Goal: Transaction & Acquisition: Download file/media

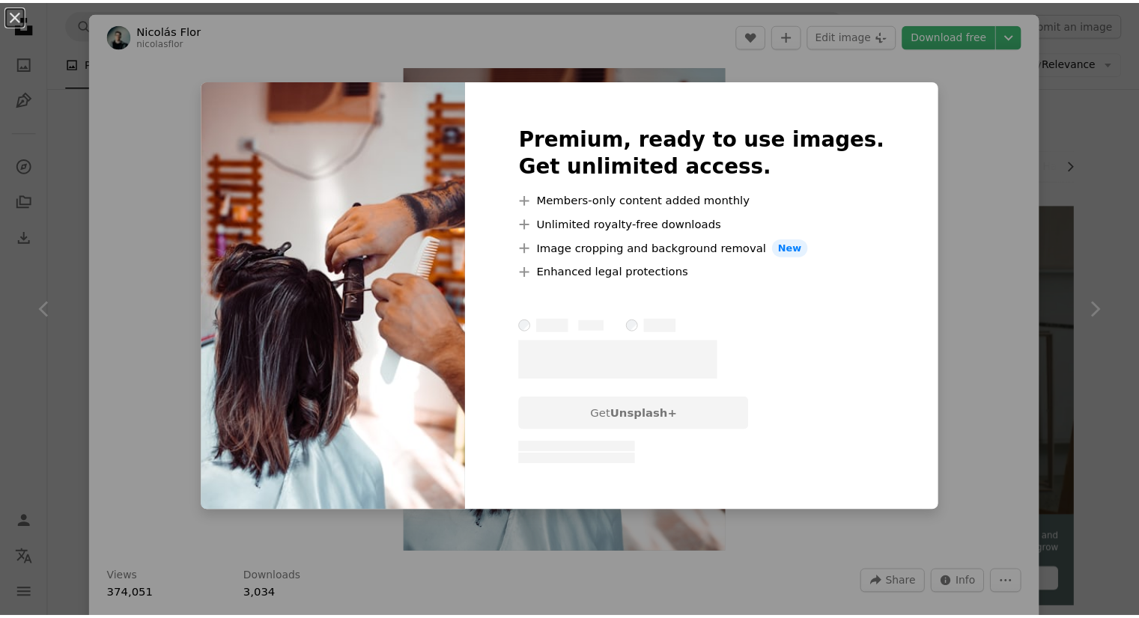
scroll to position [2171, 0]
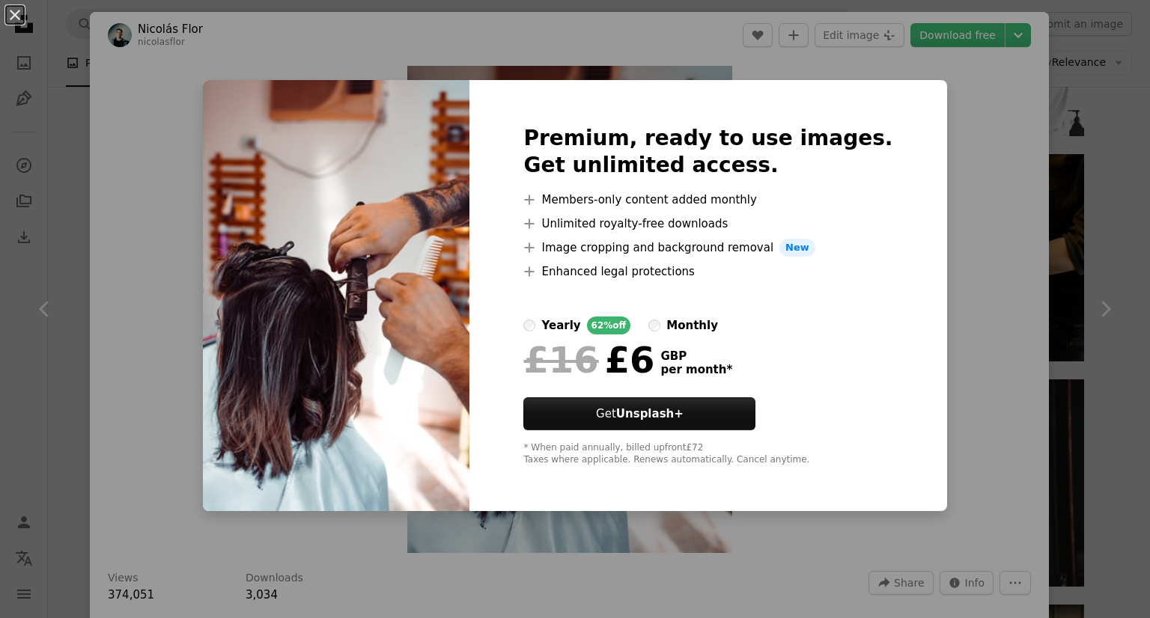
click at [922, 95] on div "An X shape Premium, ready to use images. Get unlimited access. A plus sign Memb…" at bounding box center [575, 309] width 1150 height 618
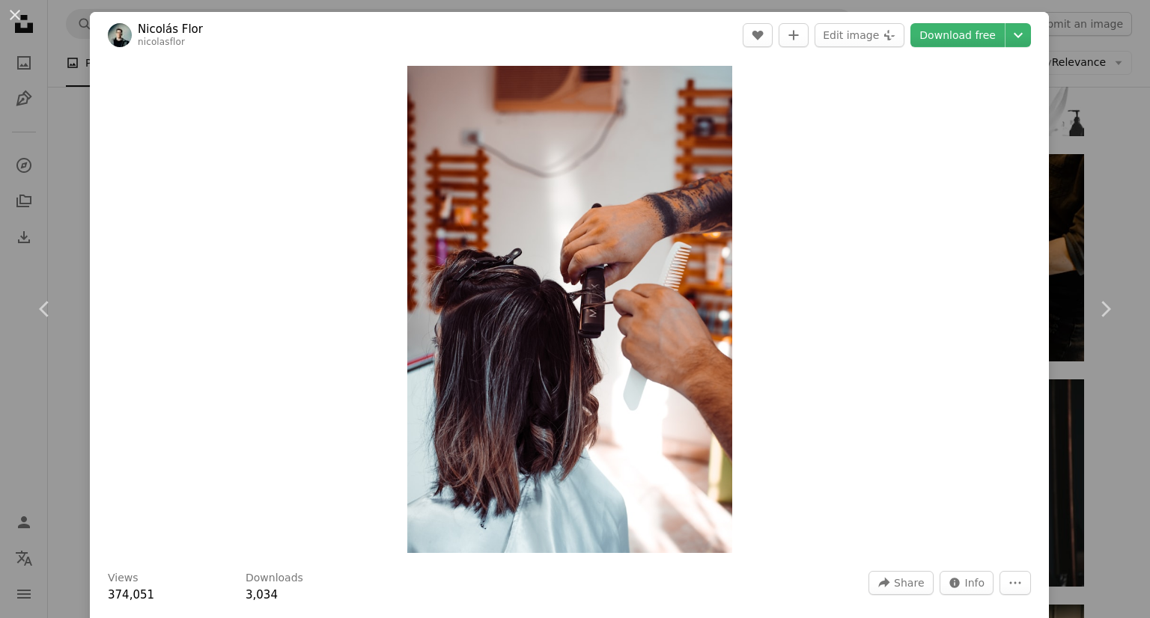
click at [1105, 121] on div "An X shape Chevron left Chevron right [PERSON_NAME] A heart A plus sign Edit im…" at bounding box center [575, 309] width 1150 height 618
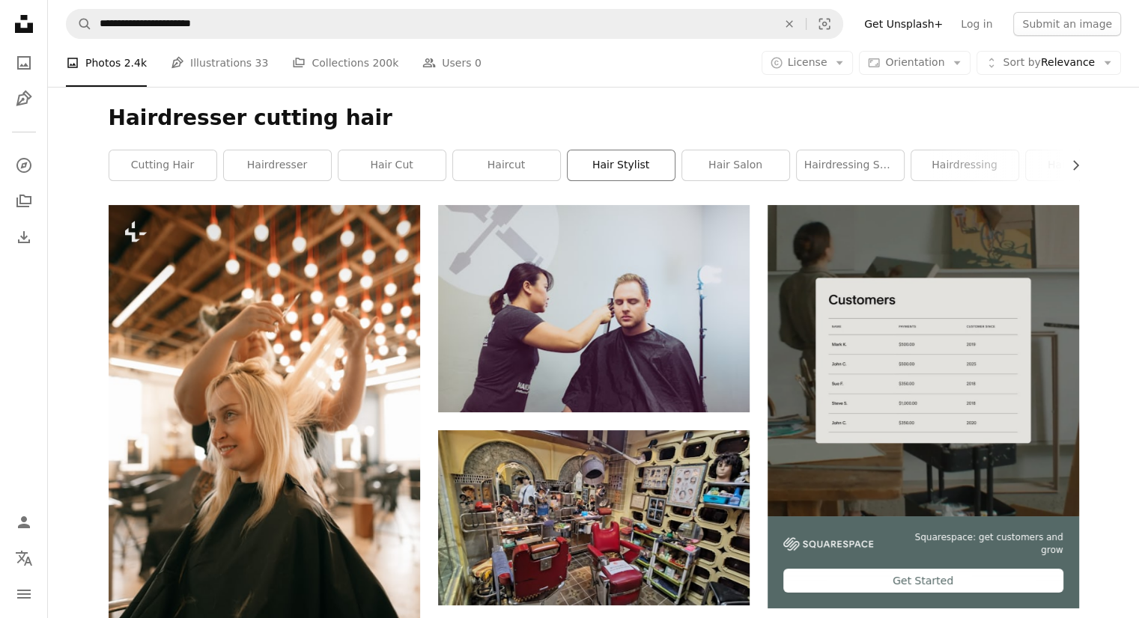
click at [614, 159] on link "hair stylist" at bounding box center [620, 165] width 107 height 30
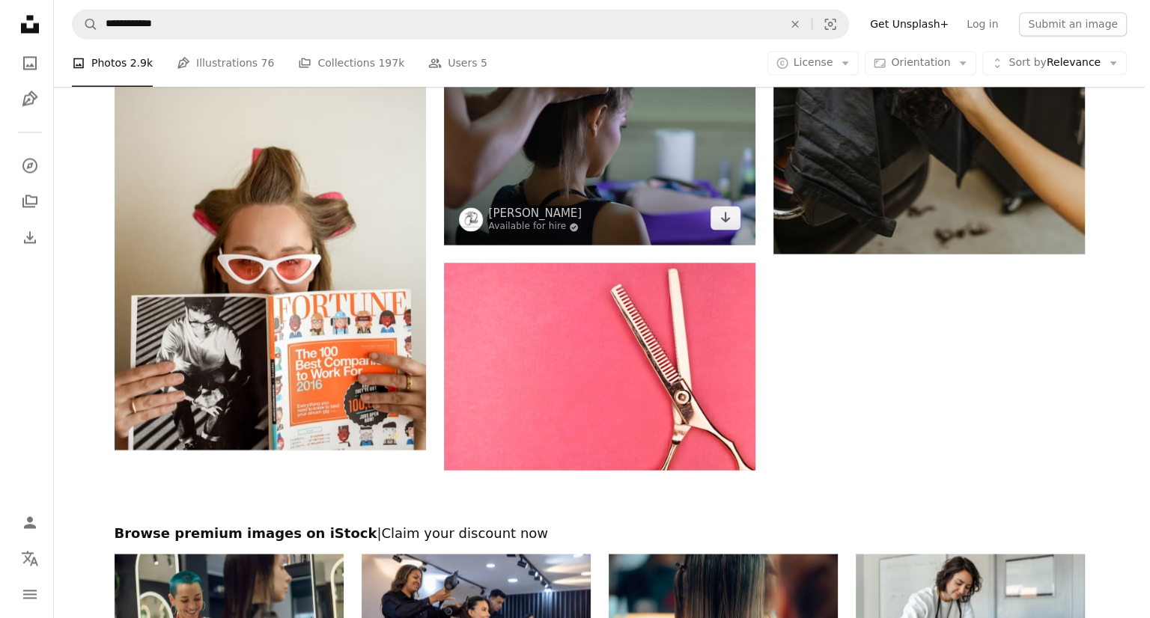
scroll to position [2620, 0]
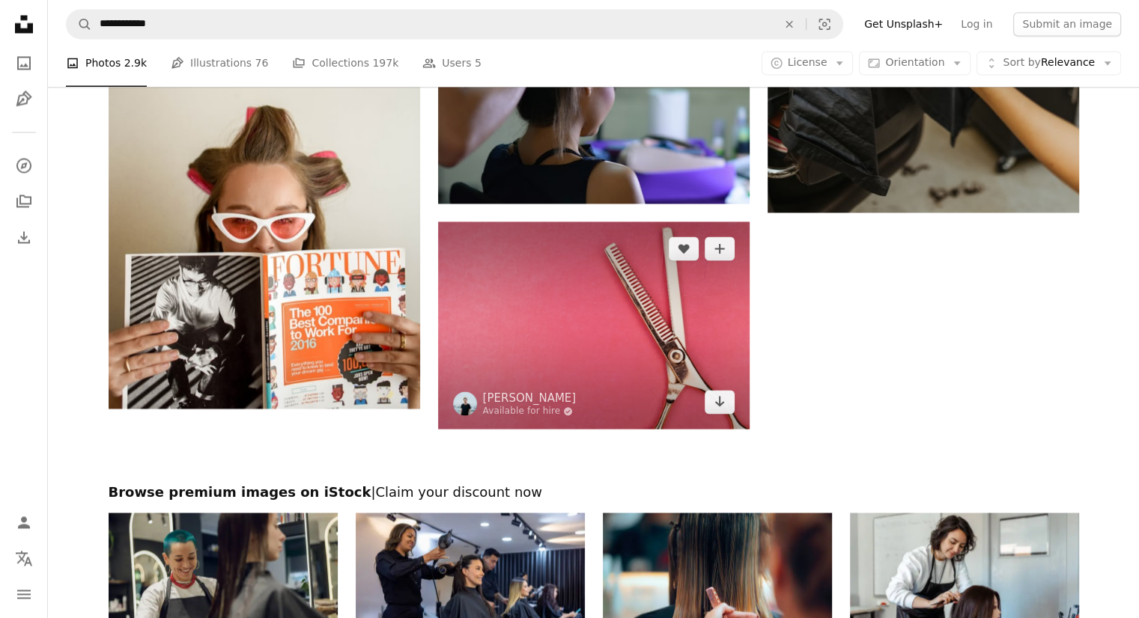
click at [566, 310] on img at bounding box center [593, 325] width 311 height 207
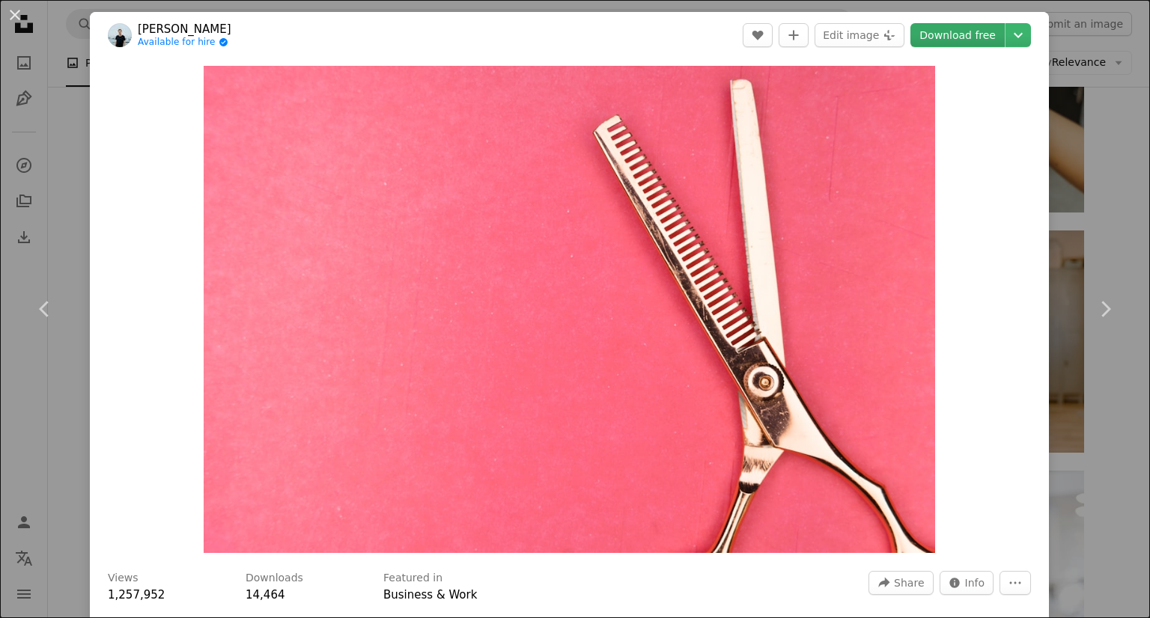
click at [930, 43] on link "Download free" at bounding box center [957, 35] width 94 height 24
